Goal: Transaction & Acquisition: Purchase product/service

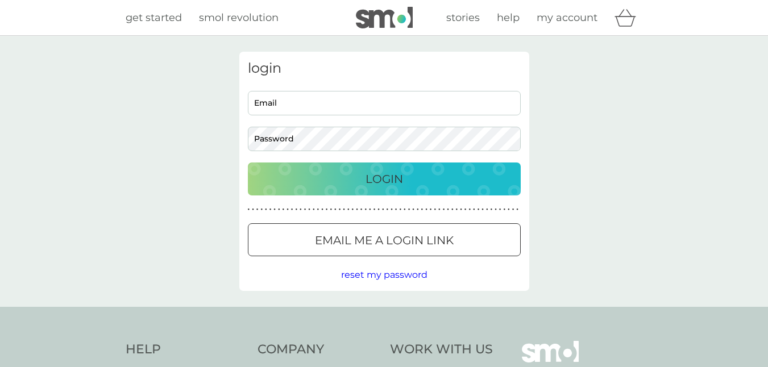
click at [383, 109] on input "Email" at bounding box center [384, 103] width 273 height 24
type input "[EMAIL_ADDRESS][DOMAIN_NAME]"
click at [248, 163] on button "Login" at bounding box center [384, 179] width 273 height 33
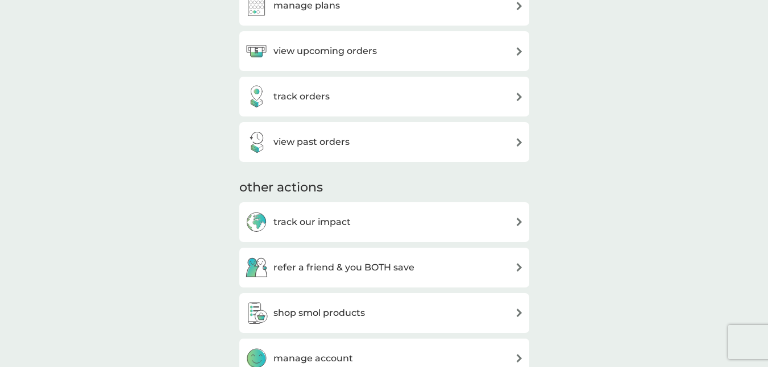
scroll to position [33, 0]
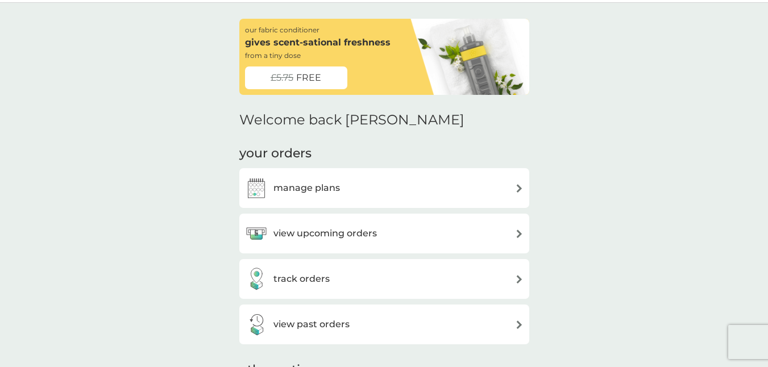
click at [312, 195] on h3 "manage plans" at bounding box center [307, 188] width 67 height 15
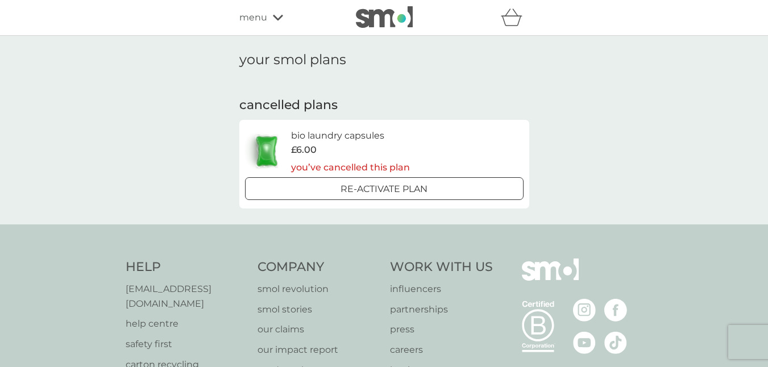
click at [339, 185] on div "Re-activate Plan" at bounding box center [385, 189] width 270 height 15
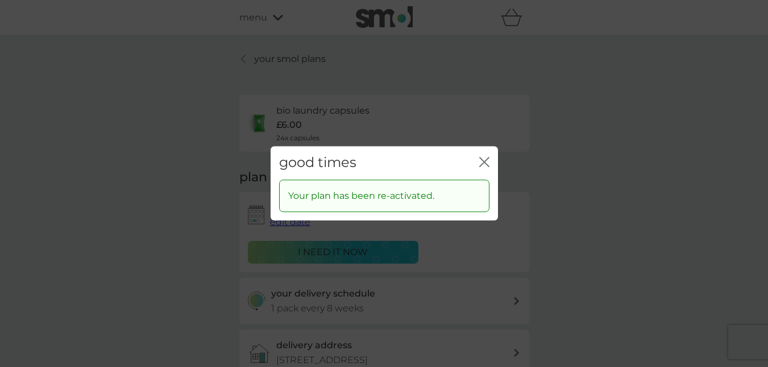
click at [489, 161] on div "good times close" at bounding box center [385, 163] width 228 height 34
click at [486, 161] on icon "close" at bounding box center [485, 162] width 10 height 10
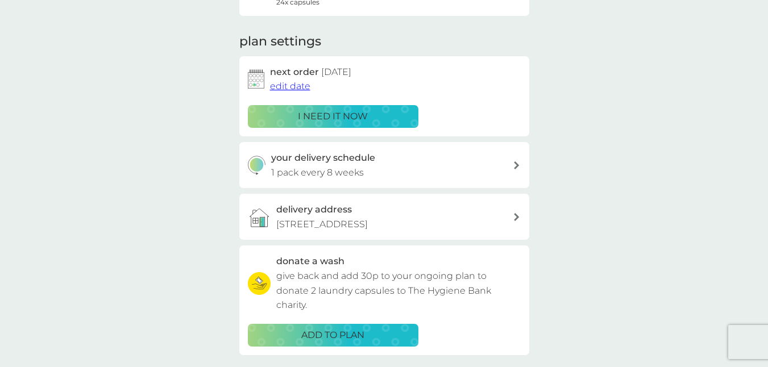
scroll to position [137, 0]
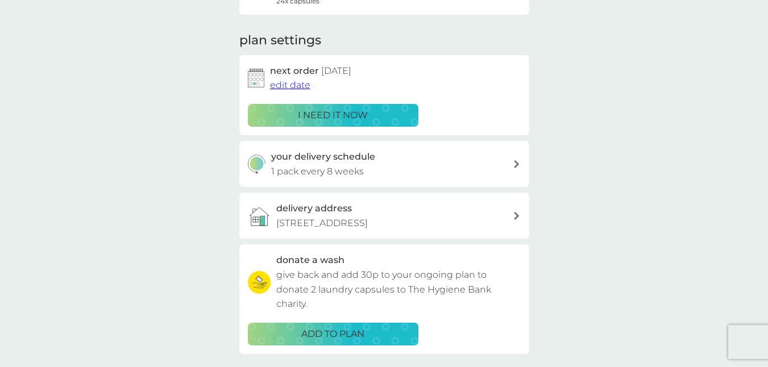
click at [283, 86] on span "edit date" at bounding box center [290, 85] width 40 height 11
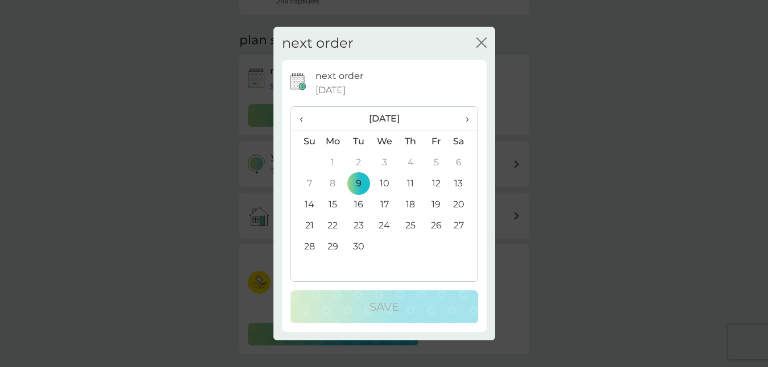
click at [360, 225] on td "23" at bounding box center [359, 226] width 26 height 21
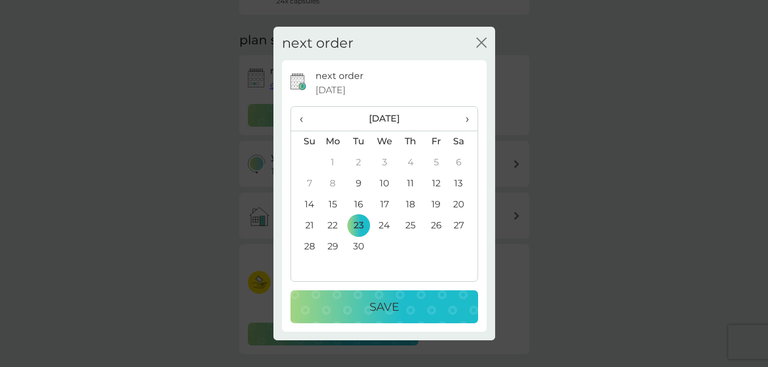
click at [372, 309] on p "Save" at bounding box center [385, 307] width 30 height 18
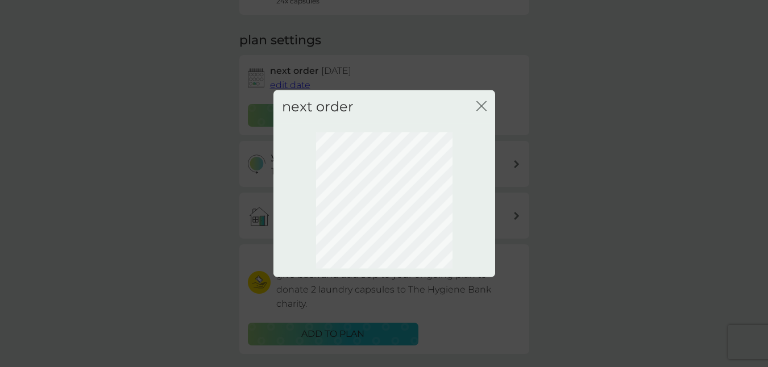
scroll to position [110, 0]
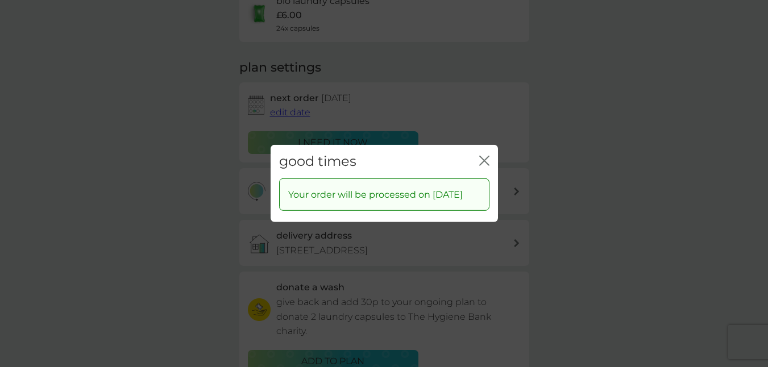
click at [484, 156] on icon "close" at bounding box center [485, 161] width 10 height 10
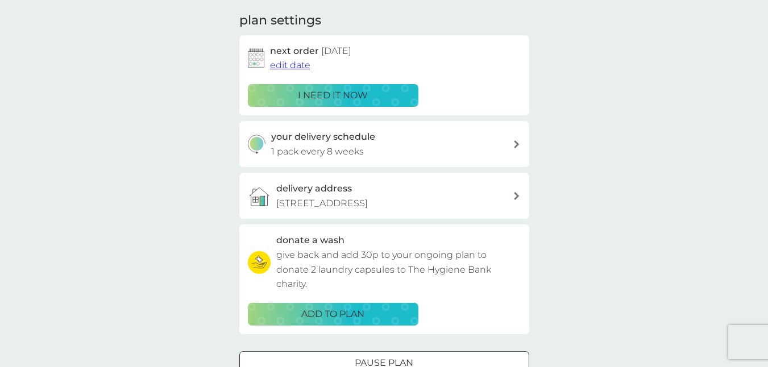
scroll to position [160, 0]
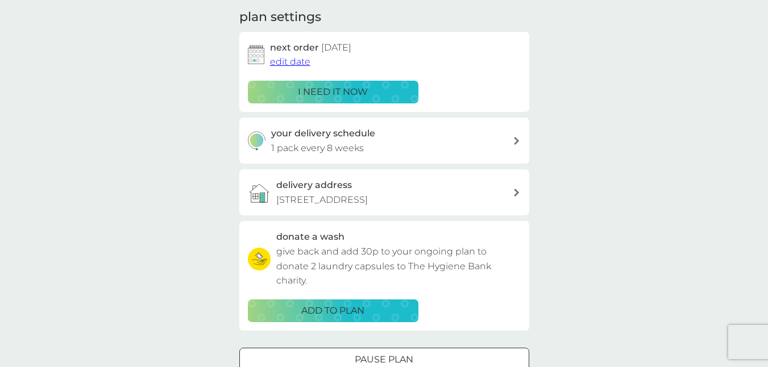
click at [512, 190] on div "delivery address [STREET_ADDRESS]" at bounding box center [394, 192] width 237 height 29
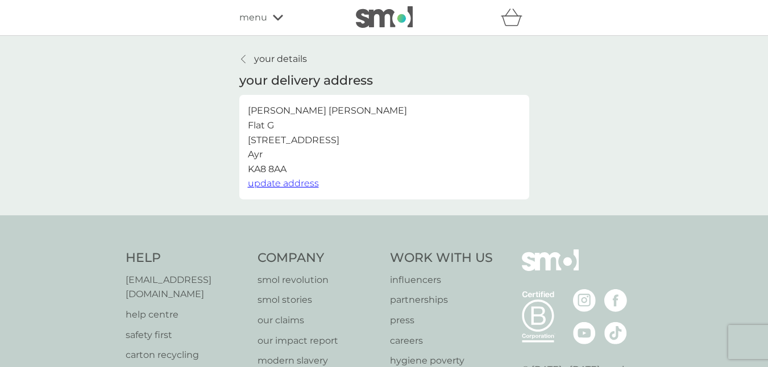
click at [277, 183] on span "update address" at bounding box center [283, 183] width 71 height 11
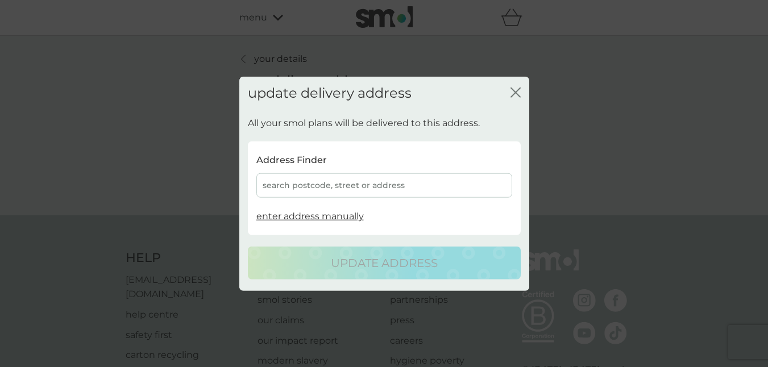
click at [340, 186] on div "search postcode, street or address" at bounding box center [385, 185] width 256 height 24
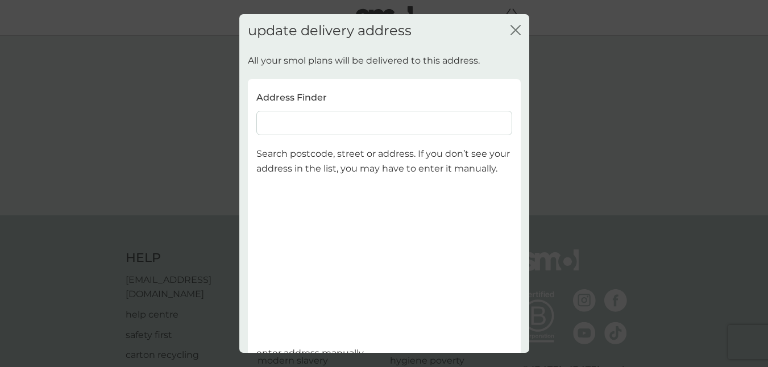
click at [344, 121] on input at bounding box center [385, 123] width 256 height 24
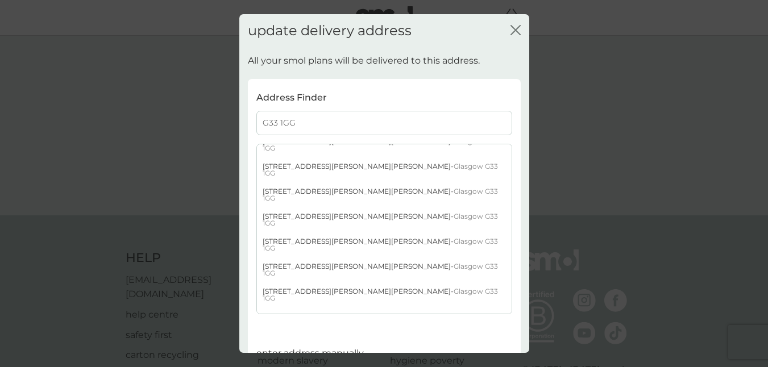
scroll to position [81, 0]
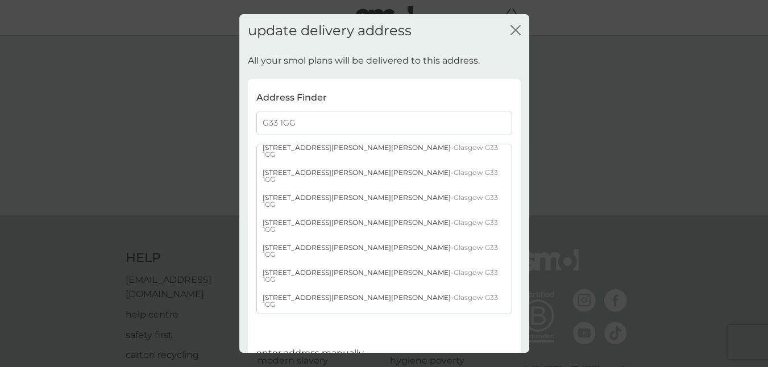
type input "G33 1GG"
click at [299, 339] on div "[STREET_ADDRESS][PERSON_NAME][PERSON_NAME]" at bounding box center [384, 351] width 255 height 25
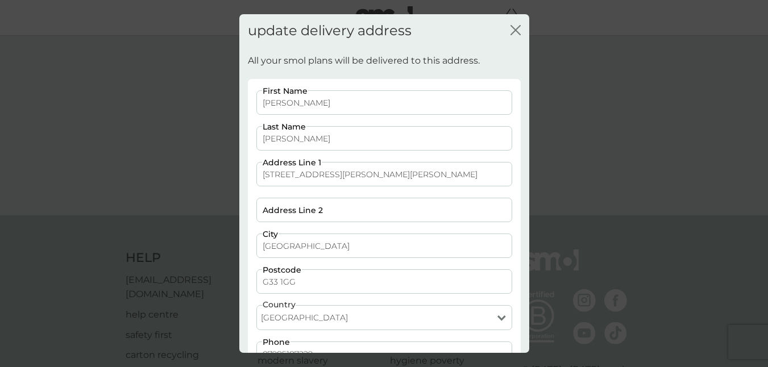
scroll to position [89, 0]
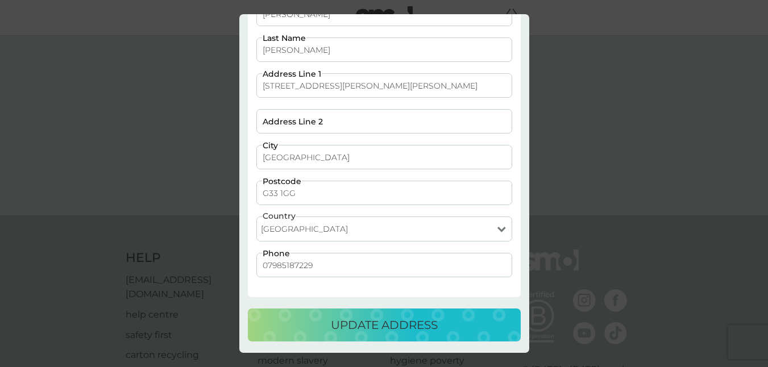
click at [377, 332] on p "update address" at bounding box center [384, 325] width 107 height 18
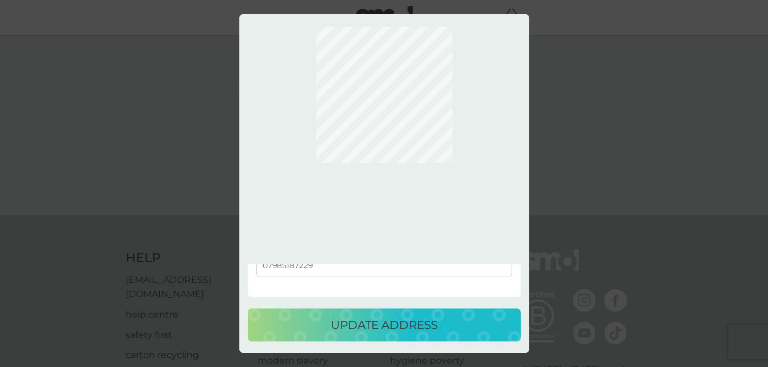
scroll to position [0, 0]
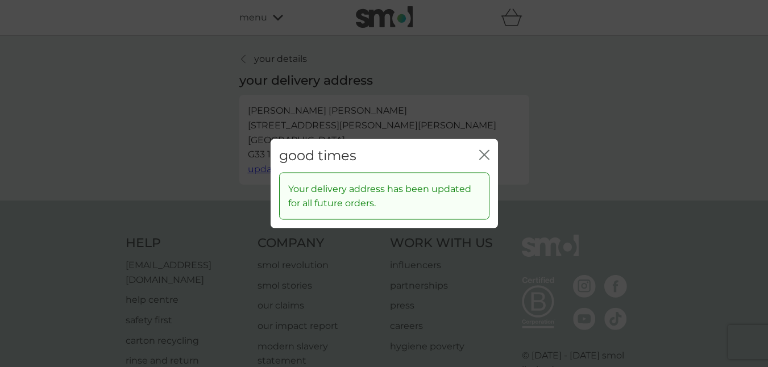
click at [484, 158] on icon "close" at bounding box center [485, 155] width 10 height 10
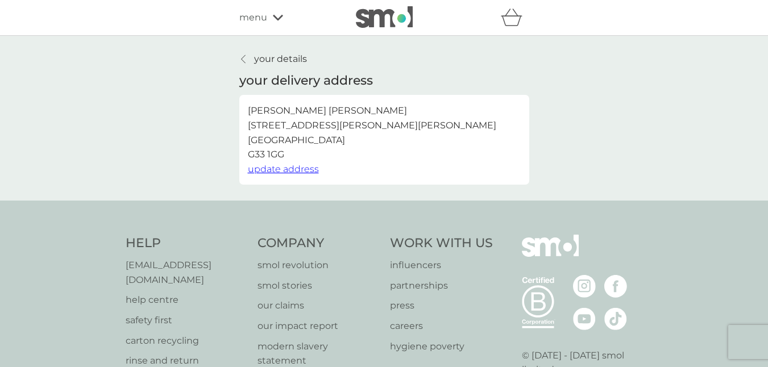
click at [286, 56] on p "your details" at bounding box center [280, 59] width 53 height 15
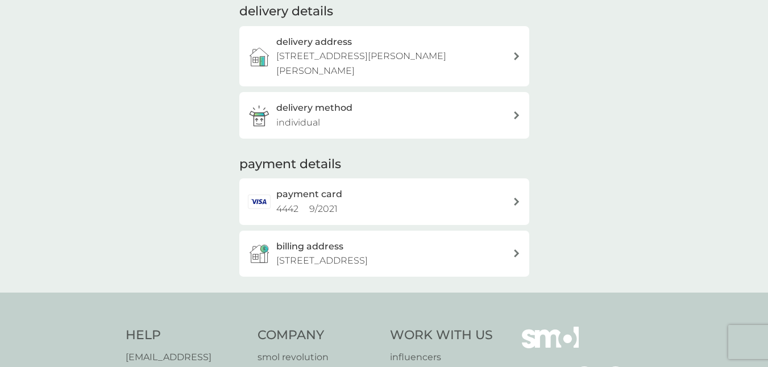
scroll to position [170, 0]
click at [288, 100] on h3 "delivery method" at bounding box center [314, 107] width 76 height 15
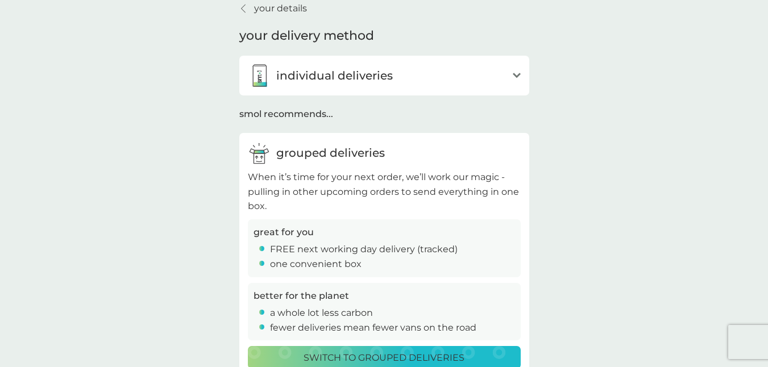
scroll to position [71, 0]
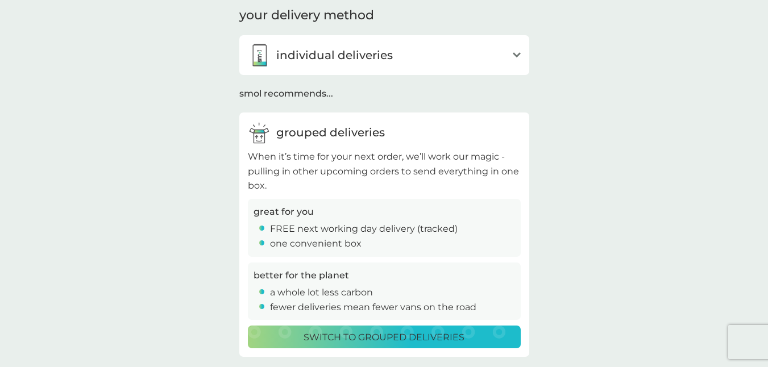
click at [343, 66] on div "individual deliveries" at bounding box center [377, 55] width 259 height 23
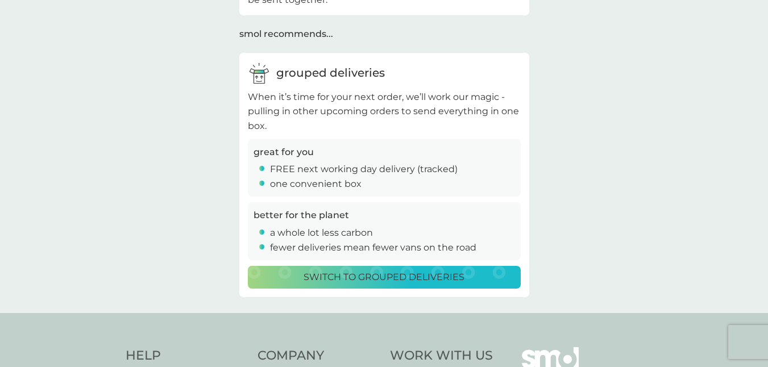
scroll to position [185, 0]
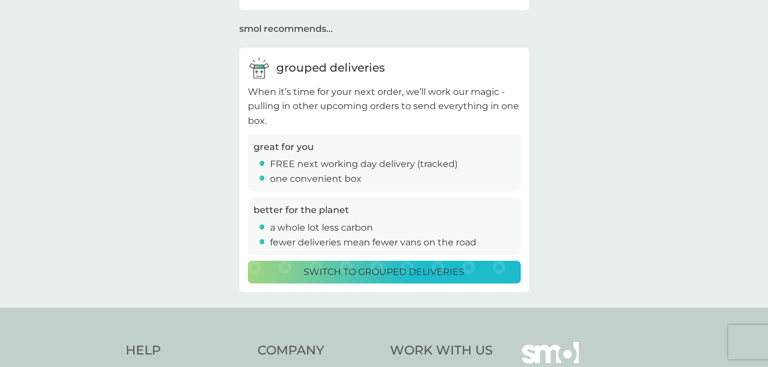
click at [328, 281] on button "Switch to grouped deliveries" at bounding box center [384, 272] width 273 height 23
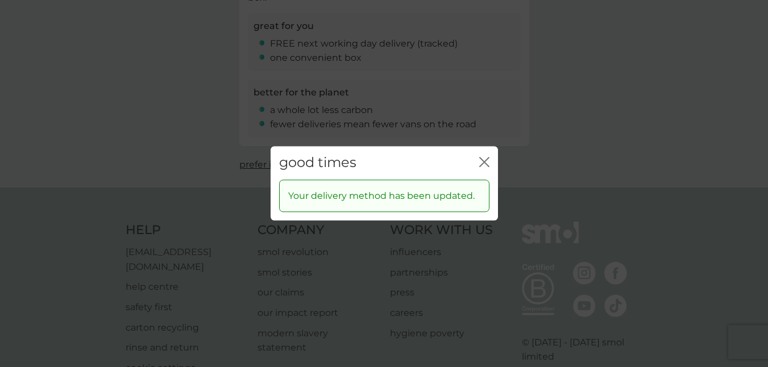
click at [485, 162] on icon "close" at bounding box center [487, 162] width 5 height 9
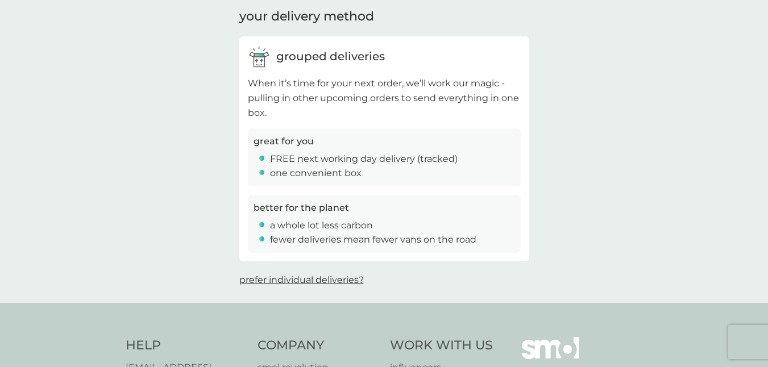
scroll to position [0, 0]
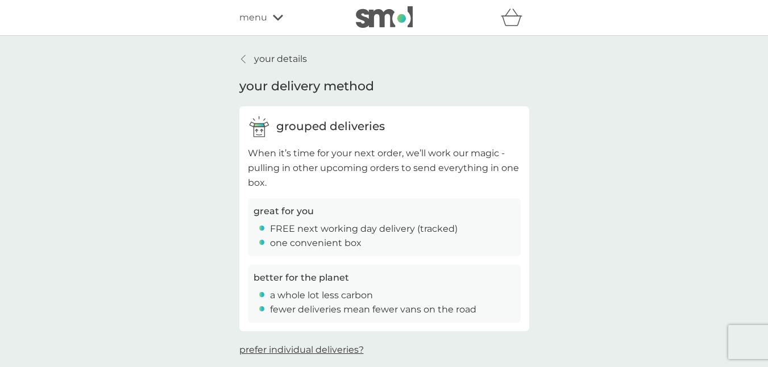
click at [286, 57] on p "your details" at bounding box center [280, 59] width 53 height 15
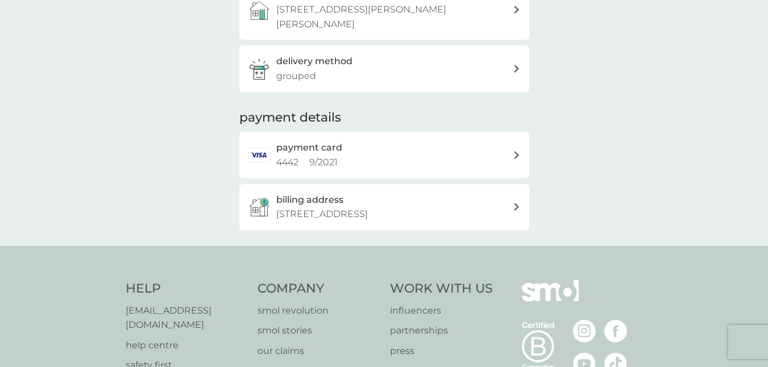
scroll to position [218, 0]
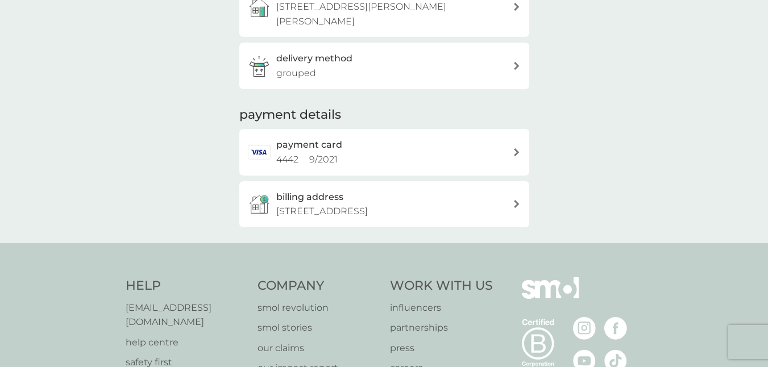
click at [342, 138] on div "payment card 4442 9 / 2021" at bounding box center [394, 152] width 237 height 29
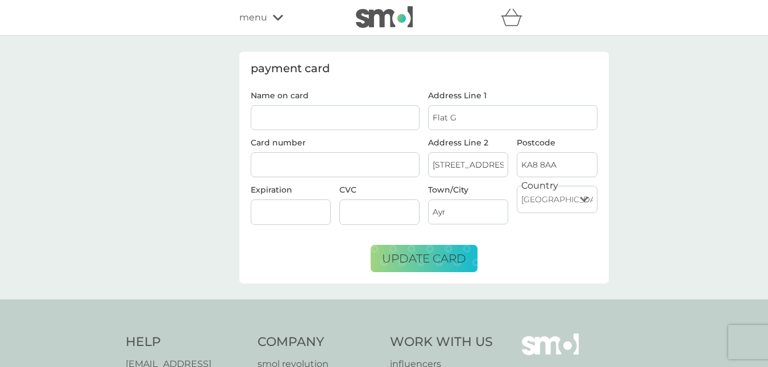
drag, startPoint x: 489, startPoint y: 118, endPoint x: 408, endPoint y: 112, distance: 81.5
click at [408, 112] on div "Name on card Card number Expiration CVC Address Line 1 Flat G Address Line 2 [S…" at bounding box center [424, 163] width 356 height 143
type input "[STREET_ADDRESS][PERSON_NAME][PERSON_NAME]"
click at [460, 165] on input "[STREET_ADDRESS]" at bounding box center [468, 164] width 80 height 25
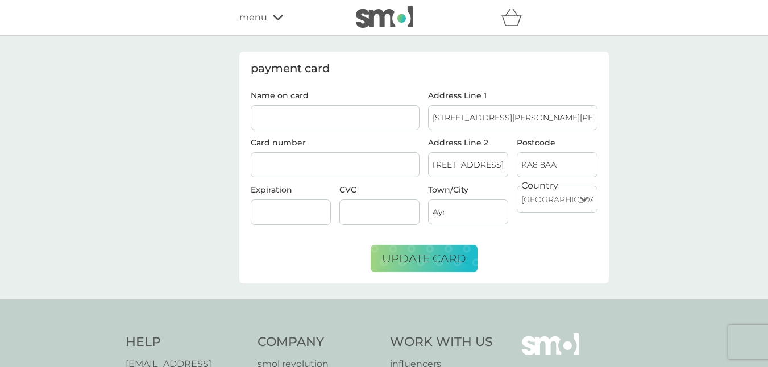
drag, startPoint x: 437, startPoint y: 163, endPoint x: 542, endPoint y: 158, distance: 104.8
click at [542, 158] on div "Address Line 2 [STREET_ADDRESS]" at bounding box center [513, 162] width 178 height 47
drag, startPoint x: 438, startPoint y: 164, endPoint x: 528, endPoint y: 153, distance: 91.2
click at [522, 158] on div "Address Line [STREET_ADDRESS]" at bounding box center [513, 162] width 178 height 47
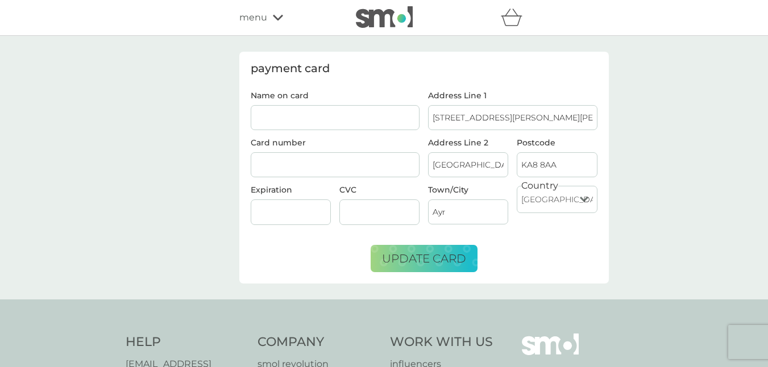
drag, startPoint x: 476, startPoint y: 166, endPoint x: 414, endPoint y: 166, distance: 61.4
click at [152, 12] on div "refer a friend & you BOTH save smol impact smol shop your smol plans your upcom…" at bounding box center [384, 285] width 768 height 570
type input "treet"
drag, startPoint x: 440, startPoint y: 161, endPoint x: 417, endPoint y: 161, distance: 22.8
click at [157, 7] on div "refer a friend & you BOTH save smol impact smol shop your smol plans your upcom…" at bounding box center [384, 285] width 768 height 570
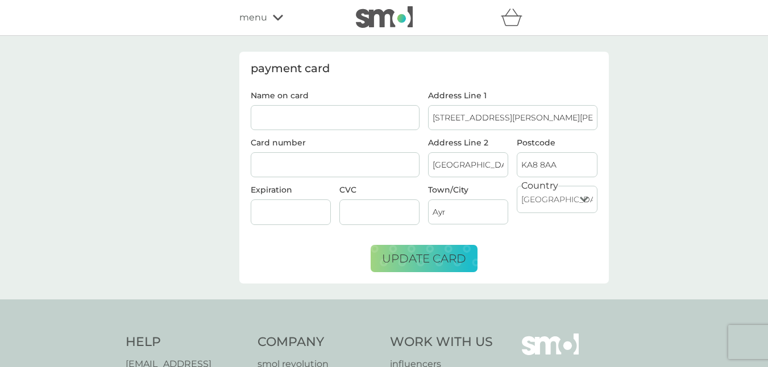
type input "[GEOGRAPHIC_DATA]"
drag, startPoint x: 582, startPoint y: 160, endPoint x: 477, endPoint y: 159, distance: 105.2
click at [477, 159] on div "Address Line 2 [GEOGRAPHIC_DATA] Postcode KA8 8AA" at bounding box center [513, 162] width 178 height 47
type input "G33 1GG"
click at [259, 115] on input "Name on card" at bounding box center [336, 117] width 170 height 25
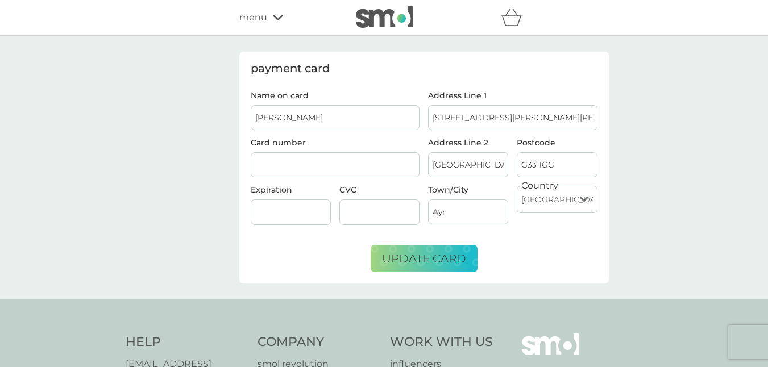
type input "[PERSON_NAME]"
click at [470, 220] on input "Ayr" at bounding box center [468, 212] width 80 height 25
type input "A"
type input "[GEOGRAPHIC_DATA]"
drag, startPoint x: 478, startPoint y: 161, endPoint x: 415, endPoint y: 161, distance: 63.1
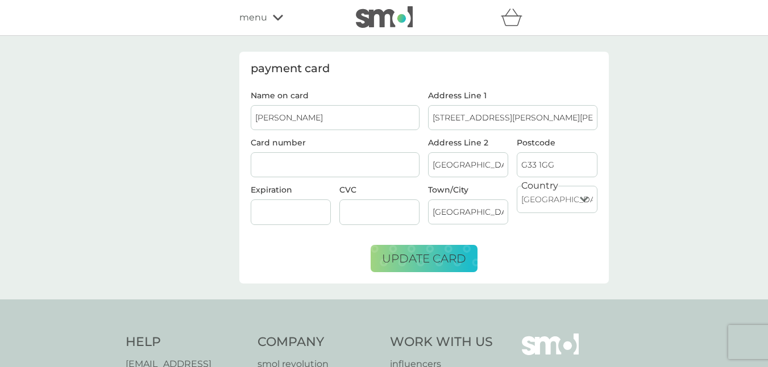
click at [159, 0] on div "refer a friend & you BOTH save smol impact smol shop your smol plans your upcom…" at bounding box center [384, 285] width 768 height 570
type input "Robroyston"
click at [430, 260] on span "update card" at bounding box center [424, 259] width 84 height 14
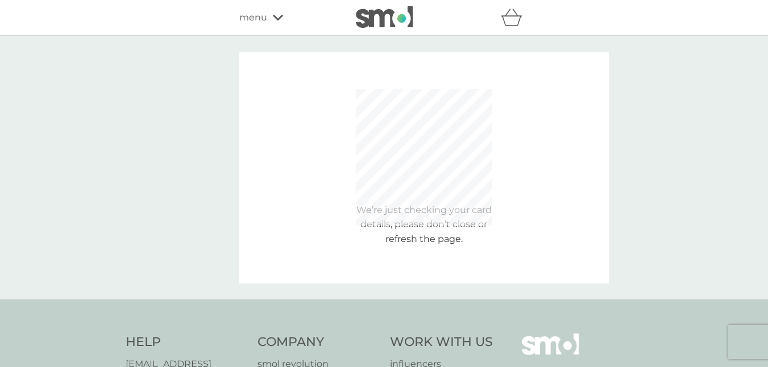
type input "G33 1GG"
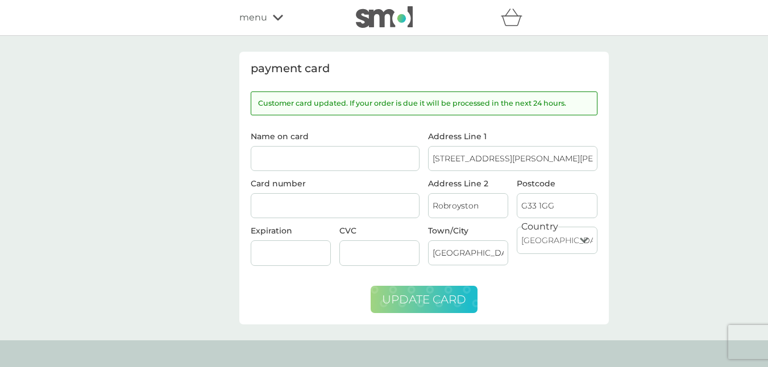
click at [259, 13] on span "menu" at bounding box center [253, 17] width 28 height 15
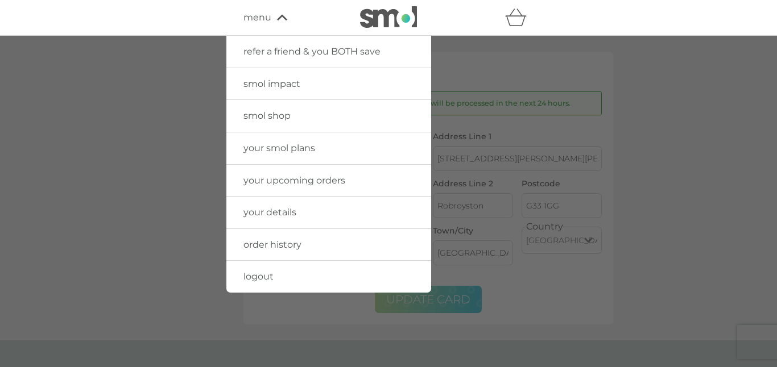
click at [309, 51] on span "refer a friend & you BOTH save" at bounding box center [311, 51] width 137 height 11
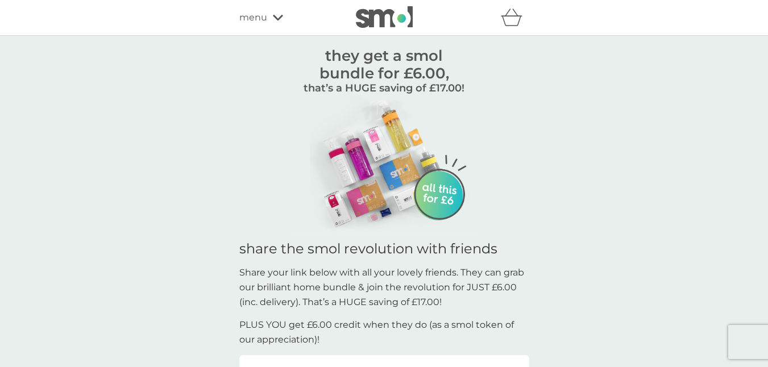
click at [263, 19] on span "menu" at bounding box center [253, 17] width 28 height 15
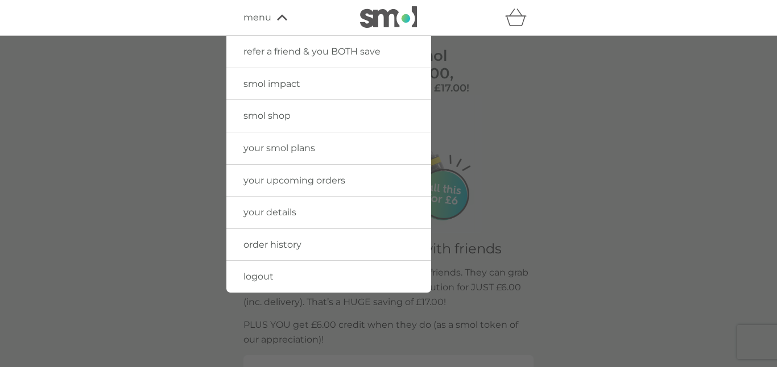
click at [271, 122] on link "smol shop" at bounding box center [328, 116] width 205 height 32
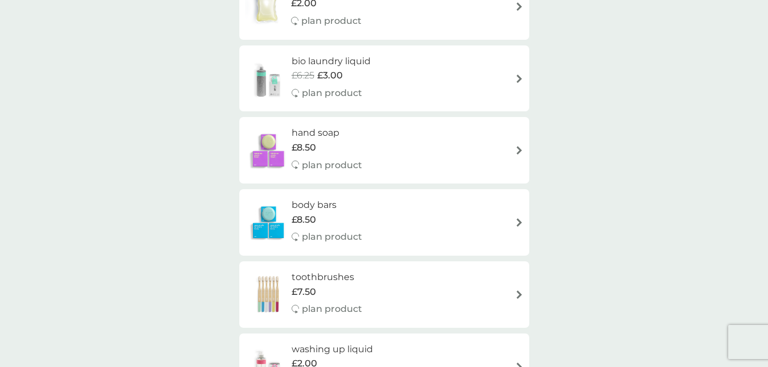
scroll to position [989, 0]
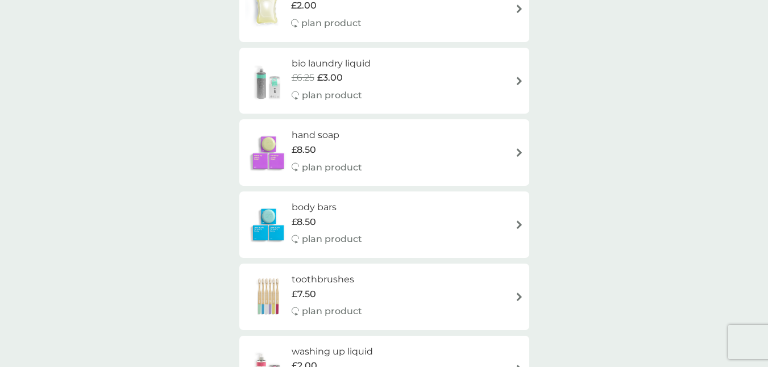
click at [339, 216] on div "£8.50" at bounding box center [327, 222] width 71 height 15
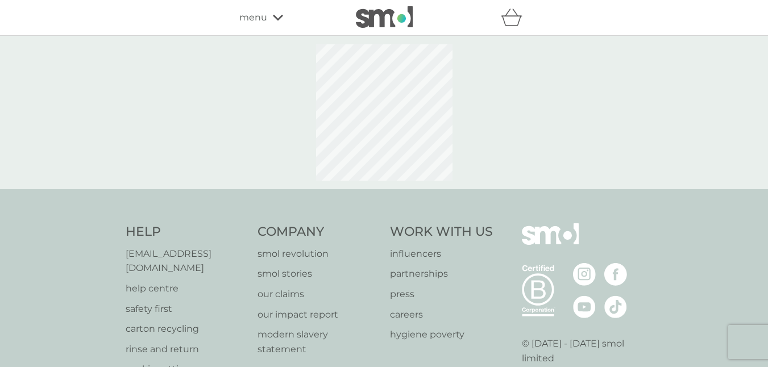
select select "91"
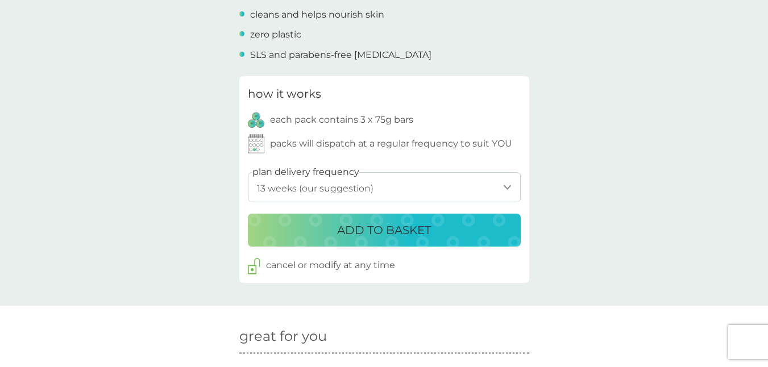
scroll to position [519, 0]
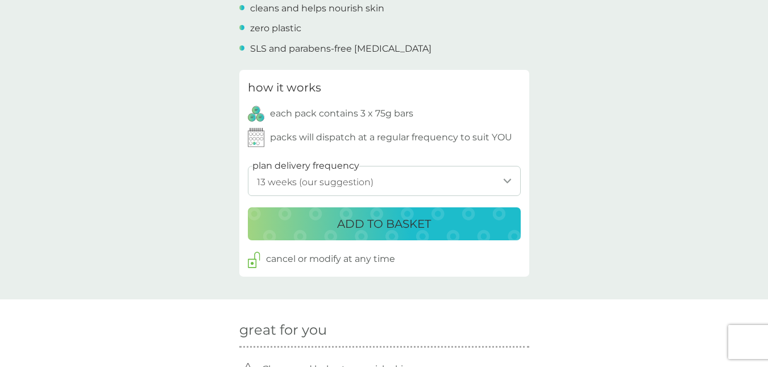
click at [295, 183] on select "1 week 2 weeks 3 weeks 4 weeks 5 weeks 6 weeks 7 weeks 8 weeks 9 weeks 10 weeks…" at bounding box center [384, 181] width 273 height 30
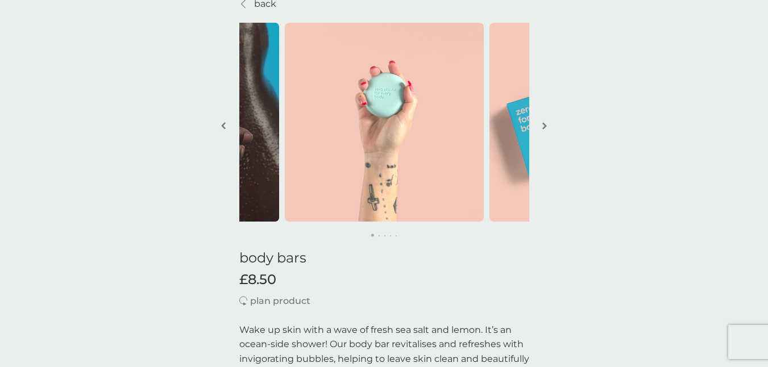
scroll to position [36, 0]
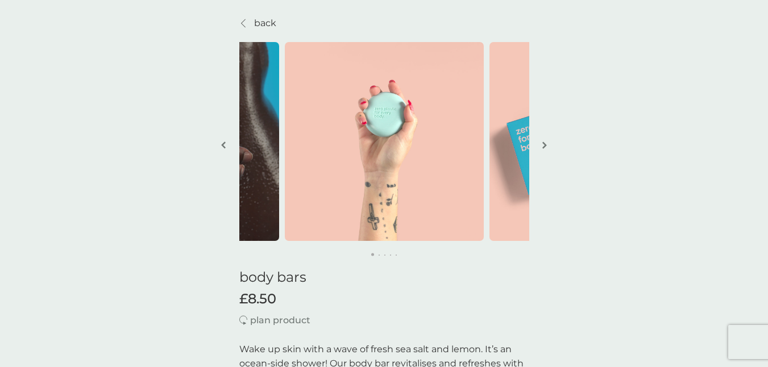
click at [264, 21] on p "back" at bounding box center [265, 23] width 22 height 15
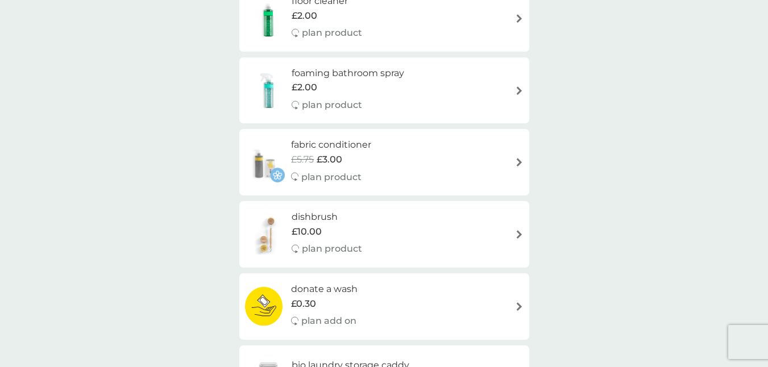
scroll to position [557, 0]
click at [366, 95] on div "foaming bathroom spray £2.00 plan product" at bounding box center [354, 89] width 124 height 49
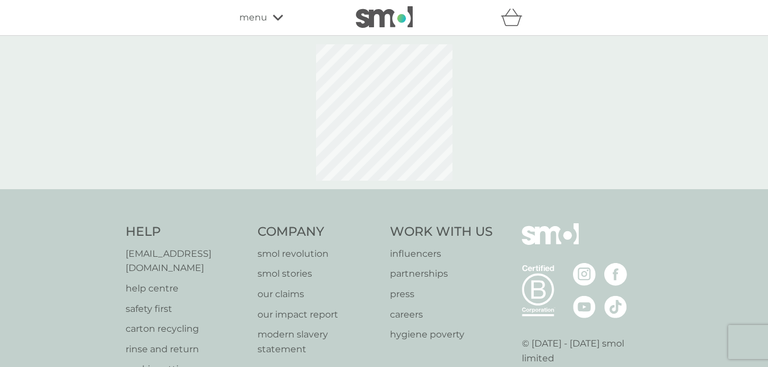
select select "182"
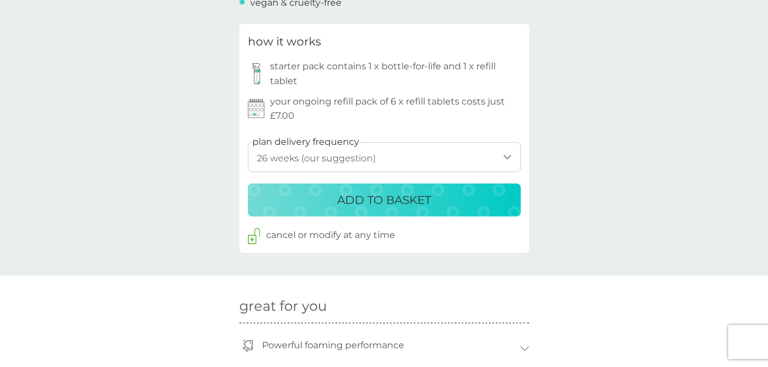
scroll to position [567, 0]
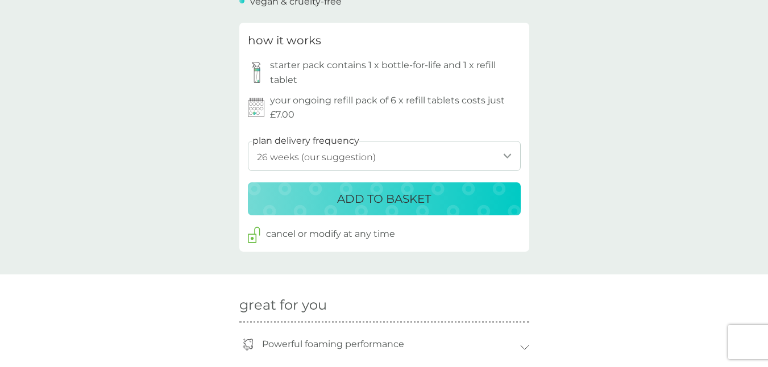
click at [359, 206] on p "ADD TO BASKET" at bounding box center [384, 199] width 94 height 18
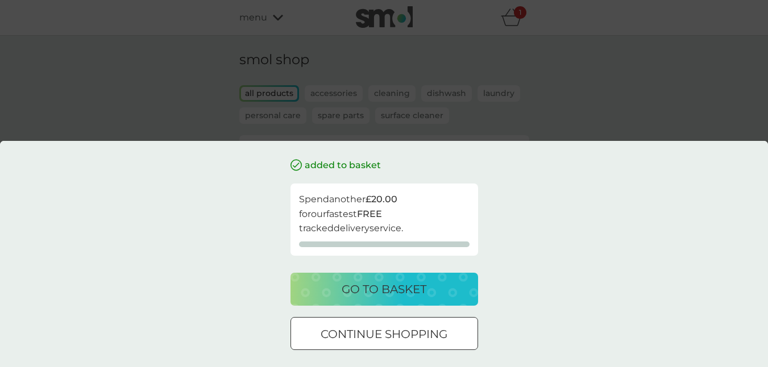
click at [357, 339] on p "continue shopping" at bounding box center [384, 334] width 127 height 18
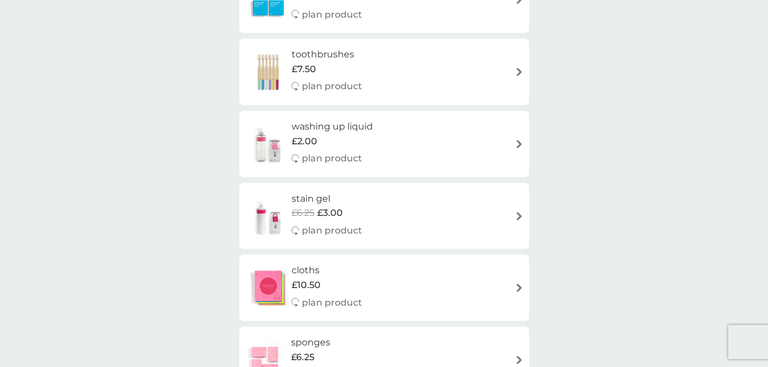
scroll to position [1170, 0]
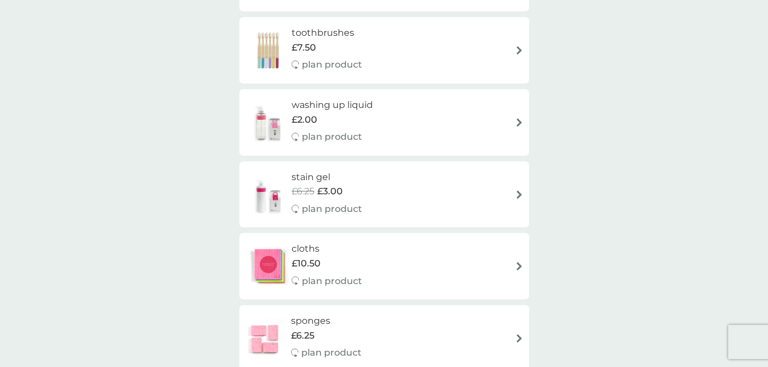
click at [354, 127] on div "washing up liquid £2.00 plan product" at bounding box center [338, 122] width 93 height 49
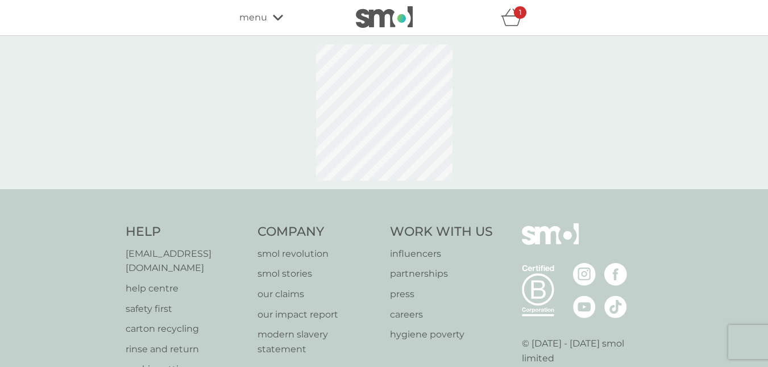
select select "112"
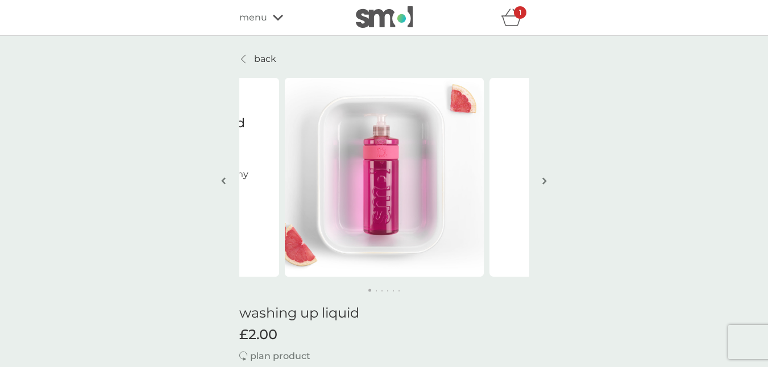
click at [255, 55] on p "back" at bounding box center [265, 59] width 22 height 15
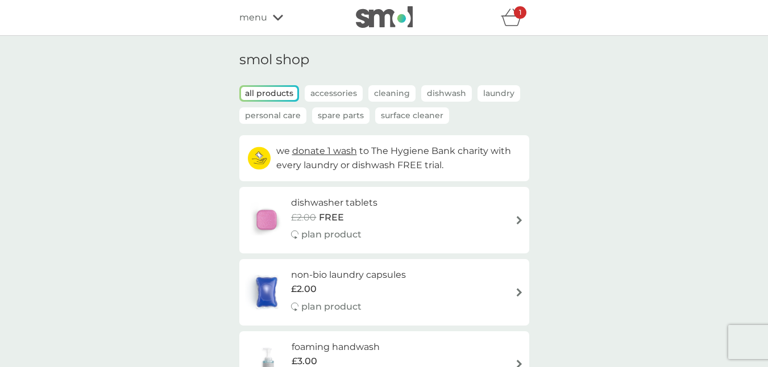
click at [509, 15] on icon "basket" at bounding box center [512, 18] width 22 height 18
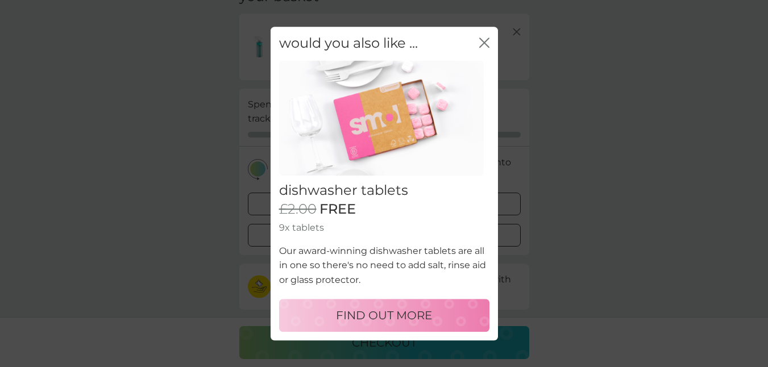
scroll to position [69, 0]
click at [491, 41] on div "would you also like ... close" at bounding box center [385, 44] width 228 height 34
click at [485, 41] on icon "close" at bounding box center [487, 42] width 5 height 9
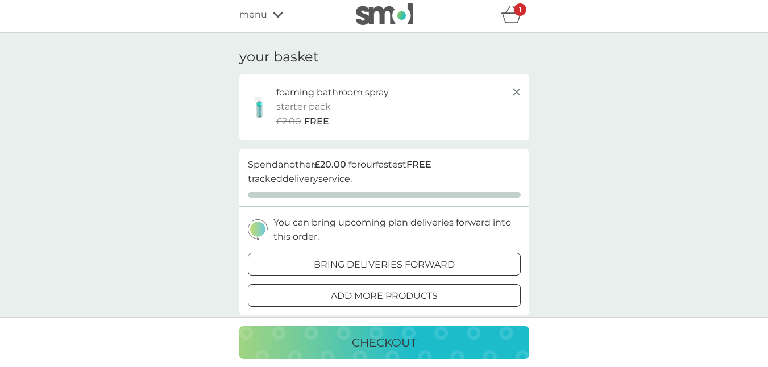
scroll to position [0, 0]
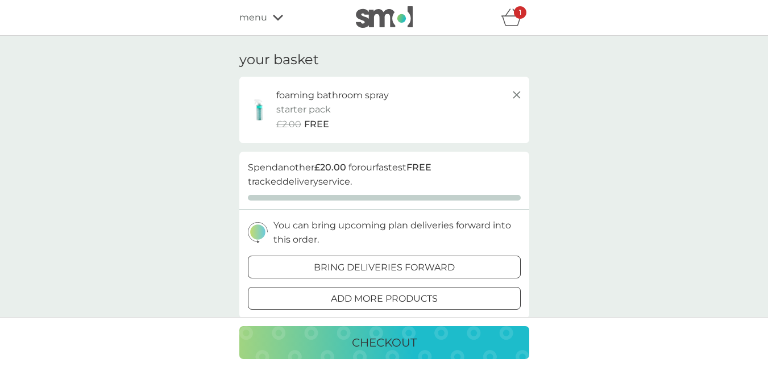
click at [268, 22] on div "menu" at bounding box center [287, 17] width 97 height 15
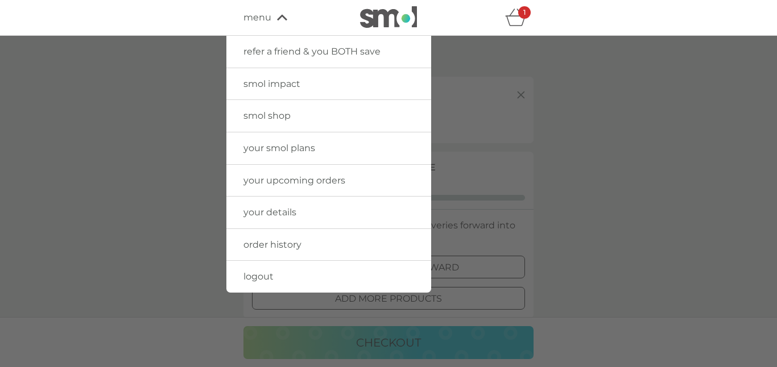
click at [268, 118] on span "smol shop" at bounding box center [266, 115] width 47 height 11
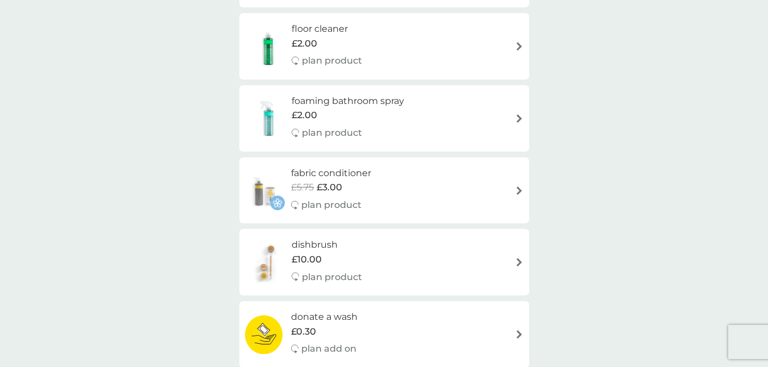
scroll to position [437, 0]
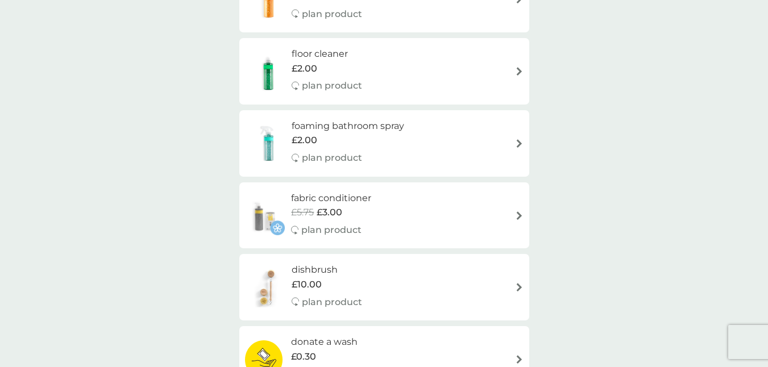
click at [383, 216] on div "fabric conditioner £5.75 £3.00 plan product" at bounding box center [384, 215] width 279 height 49
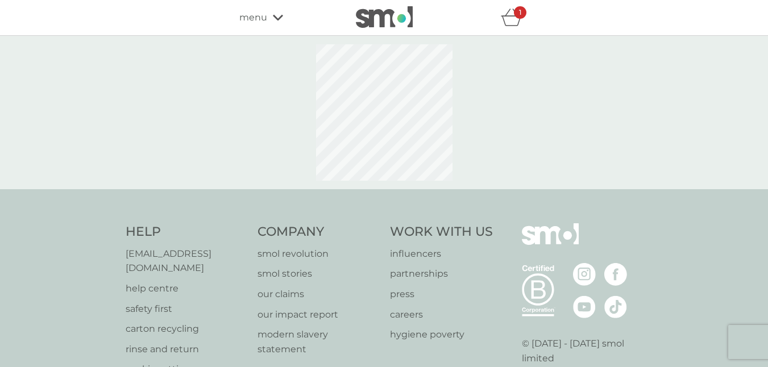
select select "182"
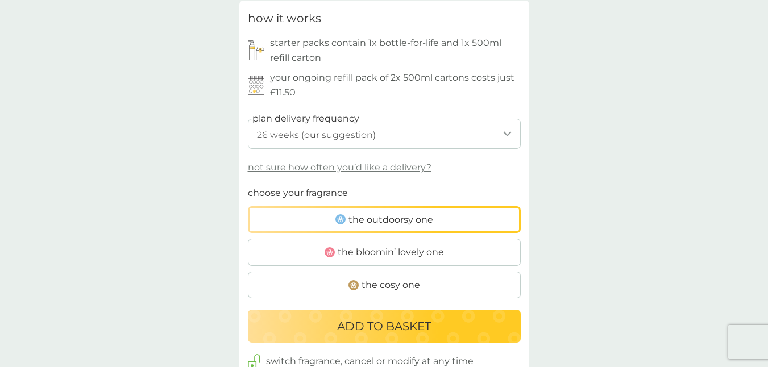
scroll to position [558, 0]
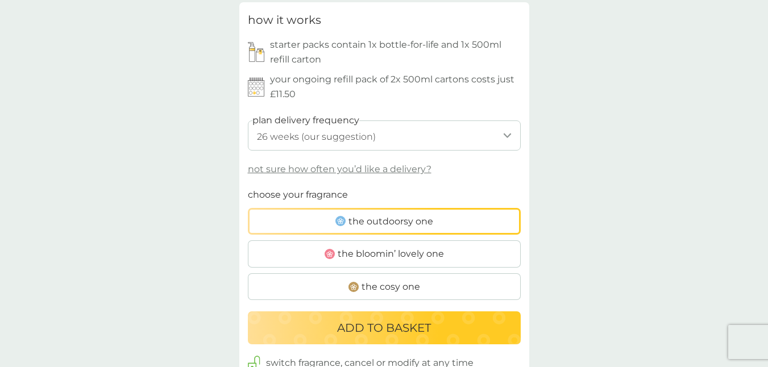
click at [382, 135] on select "1 week 2 weeks 3 weeks 4 weeks 5 weeks 6 weeks 7 weeks 8 weeks 9 weeks 10 weeks…" at bounding box center [384, 136] width 273 height 30
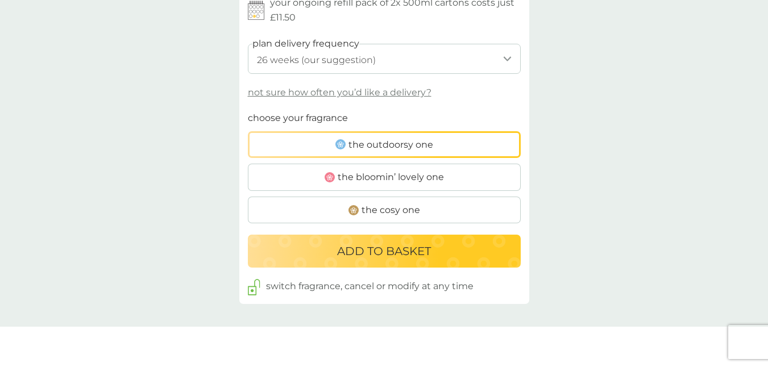
scroll to position [636, 0]
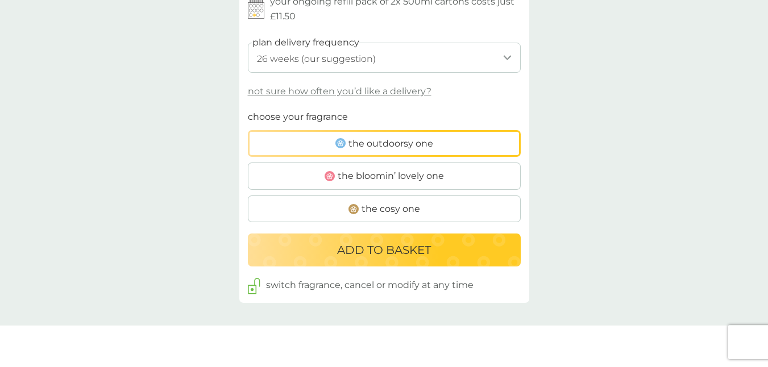
click at [419, 245] on p "ADD TO BASKET" at bounding box center [384, 250] width 94 height 18
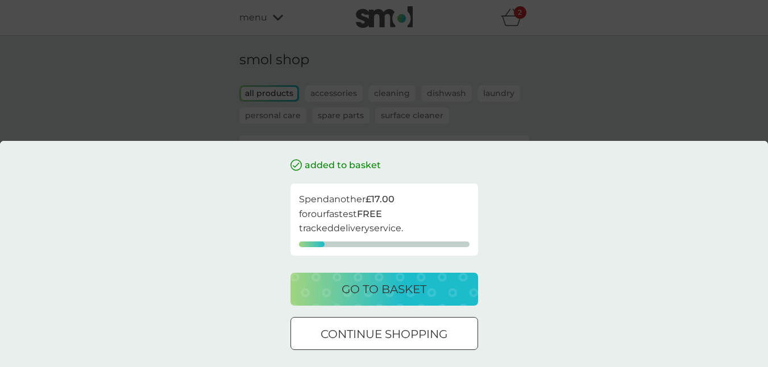
click at [336, 334] on p "continue shopping" at bounding box center [384, 334] width 127 height 18
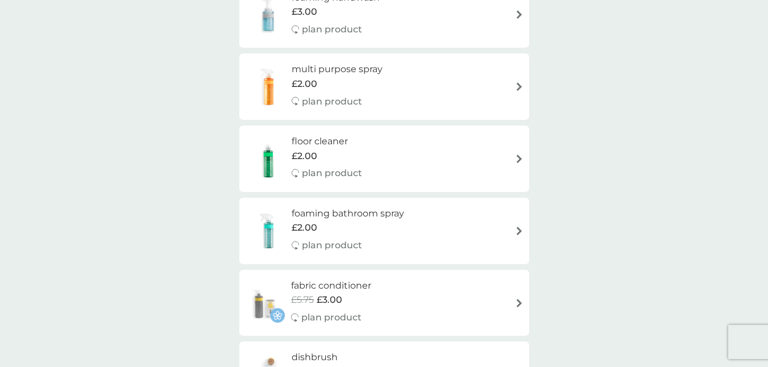
scroll to position [352, 0]
